Goal: Information Seeking & Learning: Understand process/instructions

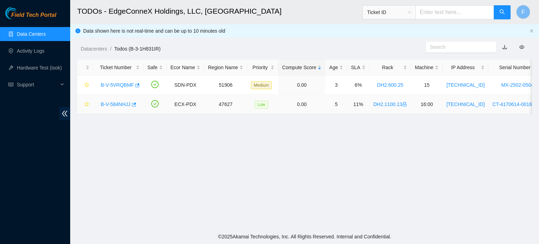
scroll to position [0, 9]
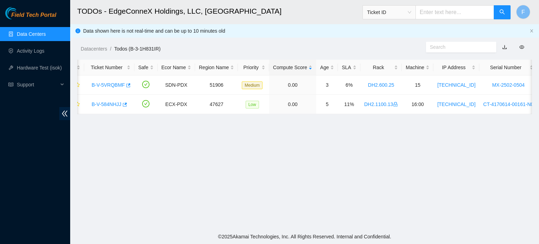
drag, startPoint x: 533, startPoint y: 191, endPoint x: 299, endPoint y: 165, distance: 235.7
drag, startPoint x: 299, startPoint y: 165, endPoint x: 127, endPoint y: 100, distance: 184.1
drag, startPoint x: 127, startPoint y: 100, endPoint x: 104, endPoint y: 87, distance: 25.6
click at [104, 87] on link "B-V-5VRQBMF" at bounding box center [108, 85] width 33 height 6
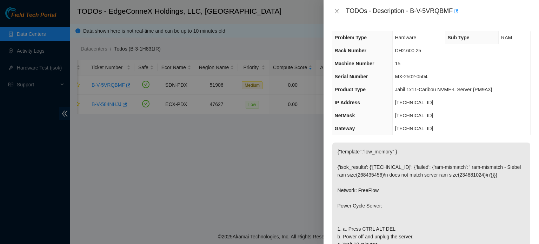
click at [507, 170] on p "{"template":"low_memory" } {'isok_results': {'[TECHNICAL_ID]': {'failed': {'ram…" at bounding box center [431, 232] width 198 height 180
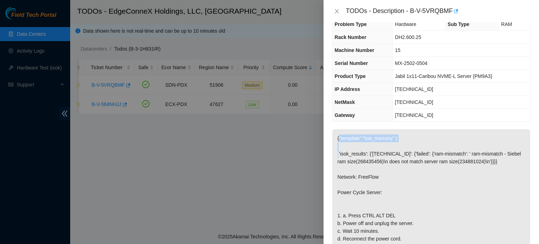
scroll to position [14, 0]
click at [393, 242] on p "{"template":"low_memory" } {'isok_results': {'[TECHNICAL_ID]': {'failed': {'ram…" at bounding box center [431, 219] width 198 height 180
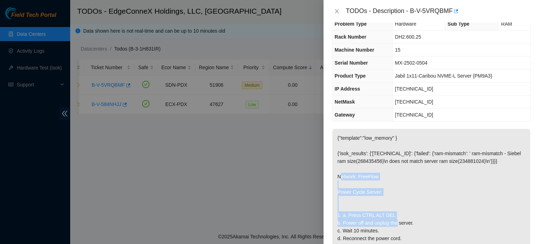
drag, startPoint x: 507, startPoint y: 170, endPoint x: 392, endPoint y: 230, distance: 130.0
click at [392, 230] on p "{"template":"low_memory" } {'isok_results': {'[TECHNICAL_ID]': {'failed': {'ram…" at bounding box center [431, 219] width 198 height 180
drag, startPoint x: 392, startPoint y: 230, endPoint x: 344, endPoint y: 255, distance: 53.8
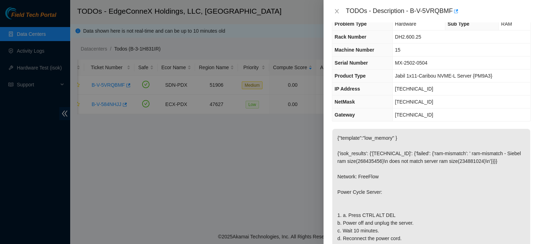
click at [268, 178] on div at bounding box center [269, 122] width 539 height 244
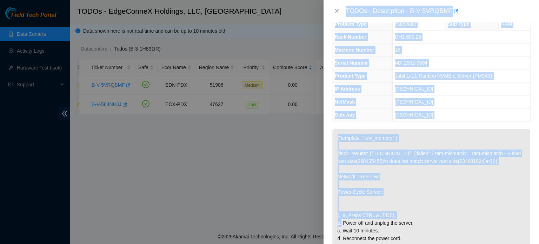
drag, startPoint x: 323, startPoint y: 215, endPoint x: 346, endPoint y: 233, distance: 29.2
click at [342, 229] on div "TODOs - Description - B-V-5VRQBMF Problem Type Hardware Sub Type RAM Rack Numbe…" at bounding box center [269, 122] width 539 height 244
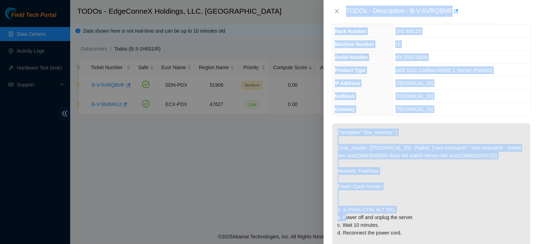
click at [262, 174] on div at bounding box center [269, 122] width 539 height 244
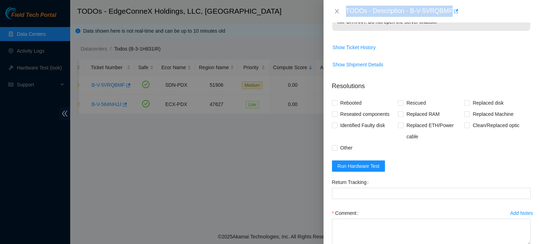
drag, startPoint x: 360, startPoint y: 244, endPoint x: 345, endPoint y: 253, distance: 17.1
click at [345, 243] on html "Field Tech Portal Data Centers Activity Logs Hardware Test (isok) Support TODOs…" at bounding box center [269, 122] width 539 height 244
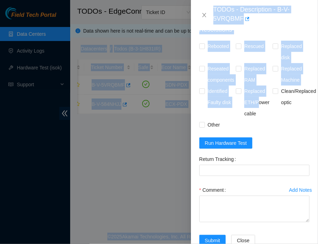
scroll to position [0, 1]
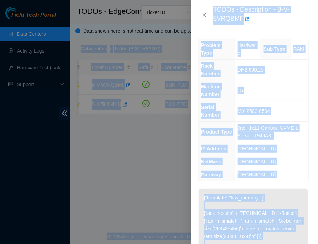
drag, startPoint x: 256, startPoint y: 124, endPoint x: 329, endPoint y: -34, distance: 173.8
